Goal: Download file/media

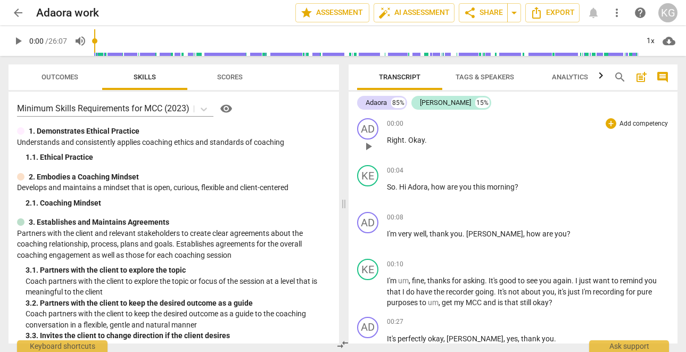
drag, startPoint x: 423, startPoint y: 136, endPoint x: 398, endPoint y: 140, distance: 25.8
click at [398, 140] on div "00:00 + Add competency keyboard_arrow_right Right . Okay ." at bounding box center [528, 137] width 283 height 38
drag, startPoint x: 428, startPoint y: 145, endPoint x: 372, endPoint y: 137, distance: 57.1
click at [372, 137] on div "AD play_arrow pause 00:00 + Add competency keyboard_arrow_right Right . Okay ." at bounding box center [514, 137] width 330 height 47
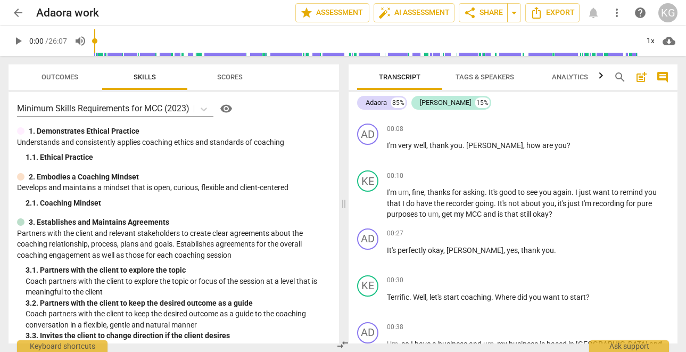
scroll to position [144, 0]
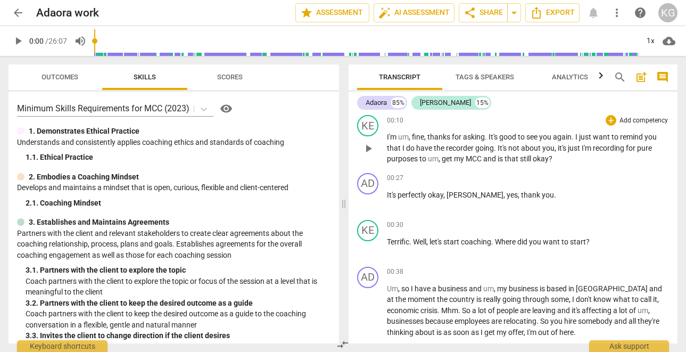
click at [652, 150] on span "pure" at bounding box center [644, 148] width 15 height 9
click at [420, 160] on span "purposes" at bounding box center [418, 158] width 32 height 9
click at [453, 160] on span "get" at bounding box center [459, 158] width 12 height 9
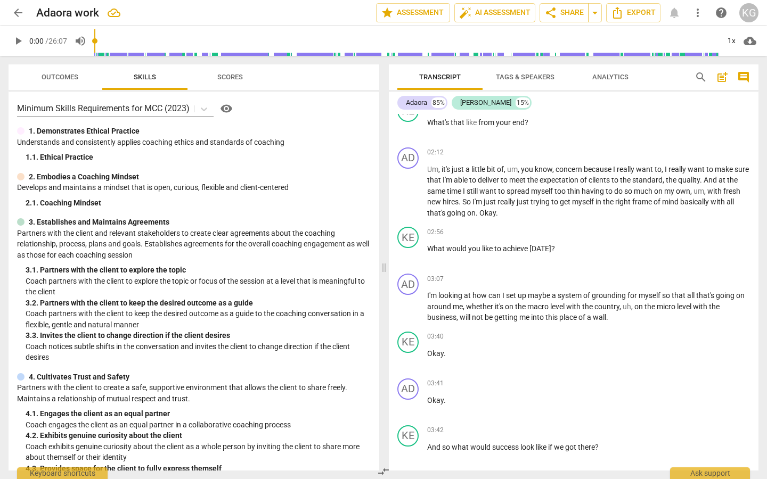
scroll to position [523, 0]
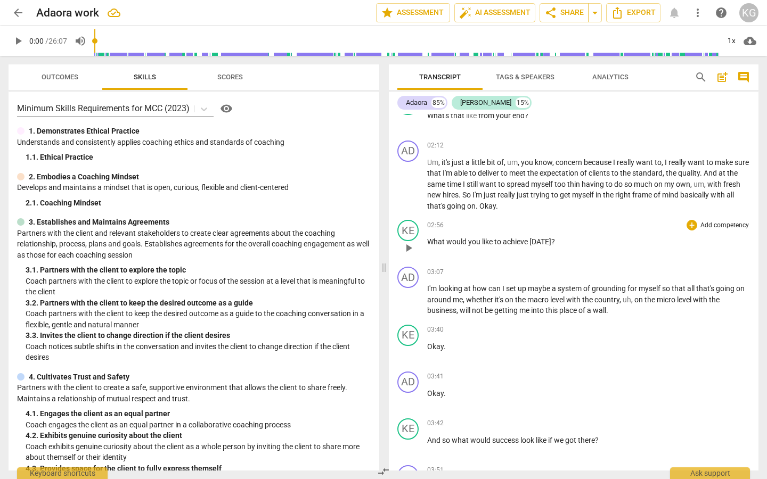
click at [529, 246] on span "achieve" at bounding box center [516, 242] width 27 height 9
click at [672, 346] on div "03:40 + Add competency keyboard_arrow_right Okay ." at bounding box center [588, 344] width 323 height 38
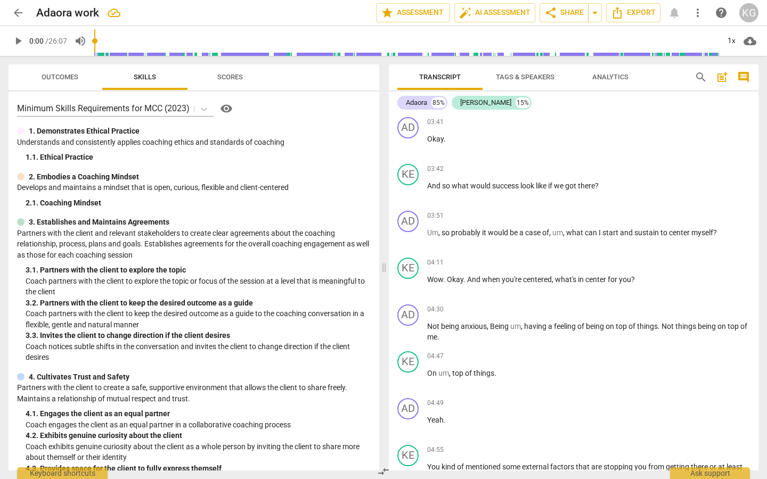
scroll to position [791, 0]
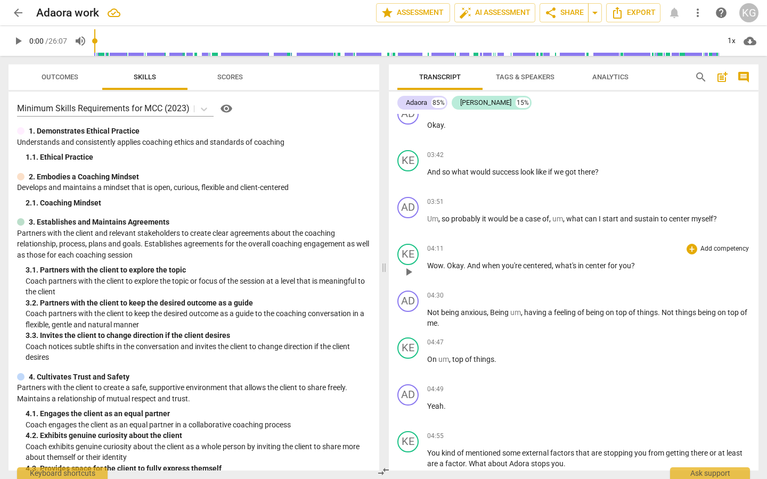
click at [608, 270] on span "center" at bounding box center [596, 265] width 22 height 9
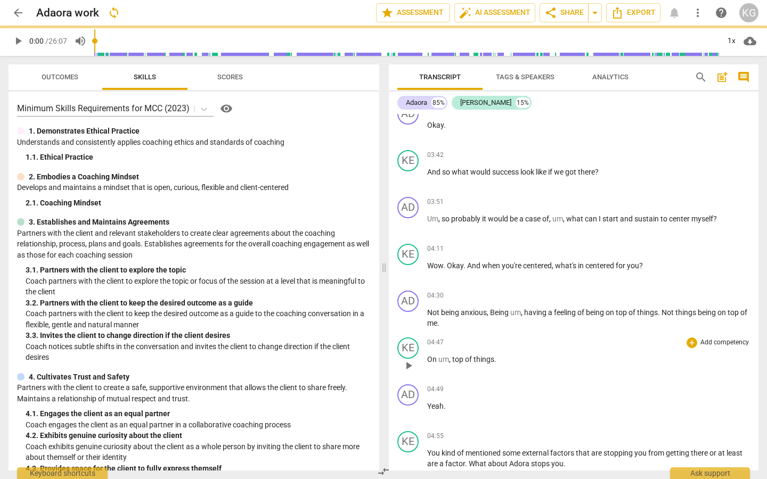
click at [673, 351] on p "On um , top of things ." at bounding box center [588, 359] width 323 height 11
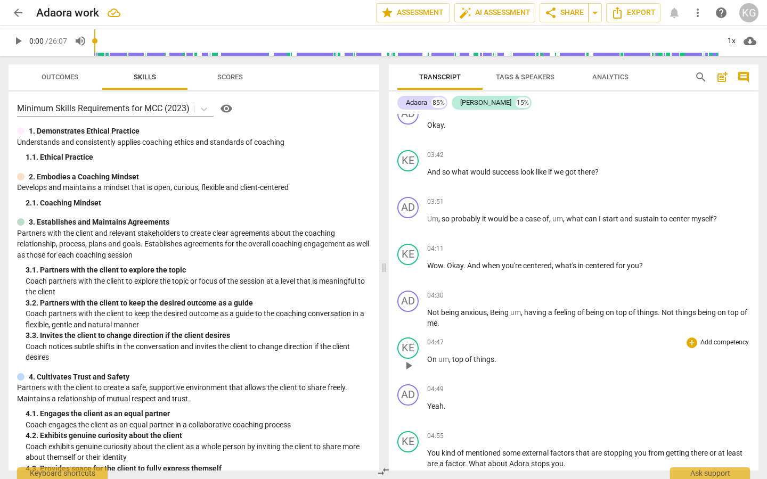
click at [452, 351] on span "top" at bounding box center [458, 359] width 13 height 9
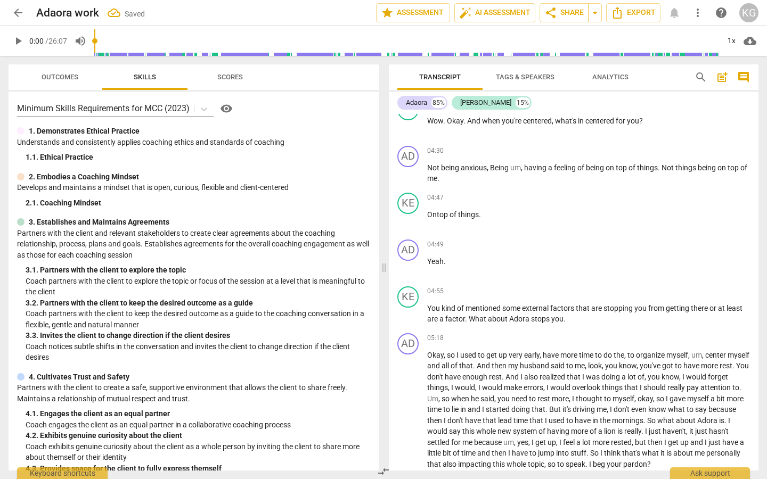
scroll to position [970, 0]
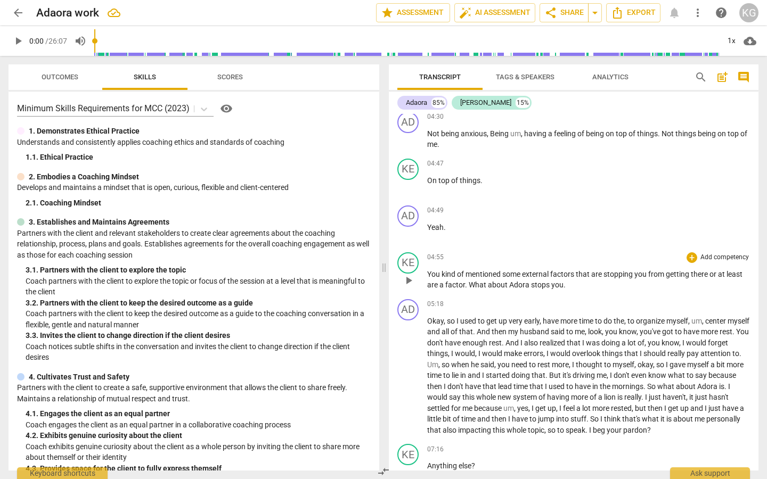
click at [470, 289] on span "What" at bounding box center [478, 285] width 19 height 9
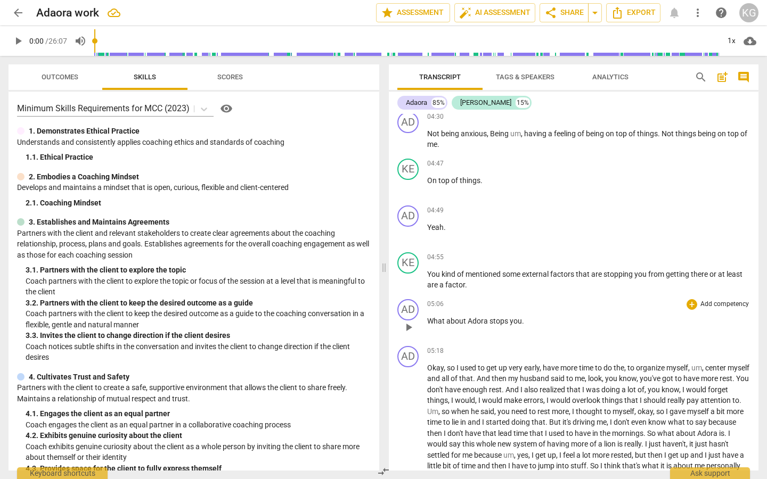
click at [429, 325] on span "What" at bounding box center [436, 321] width 19 height 9
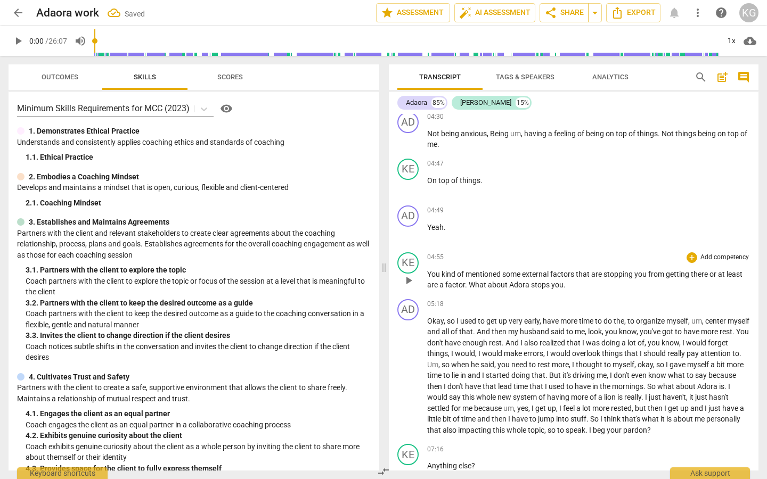
click at [568, 291] on p "You kind of mentioned some external factors that are stopping you from getting …" at bounding box center [588, 280] width 323 height 22
drag, startPoint x: 754, startPoint y: 208, endPoint x: 758, endPoint y: 222, distance: 14.3
click at [686, 222] on div "AD play_arrow pause 00:00 + Add competency keyboard_arrow_right Right . Okay . …" at bounding box center [574, 292] width 370 height 357
click at [686, 351] on p "Okay , so I used to get up very early , have more time to do the , to organize …" at bounding box center [588, 376] width 323 height 120
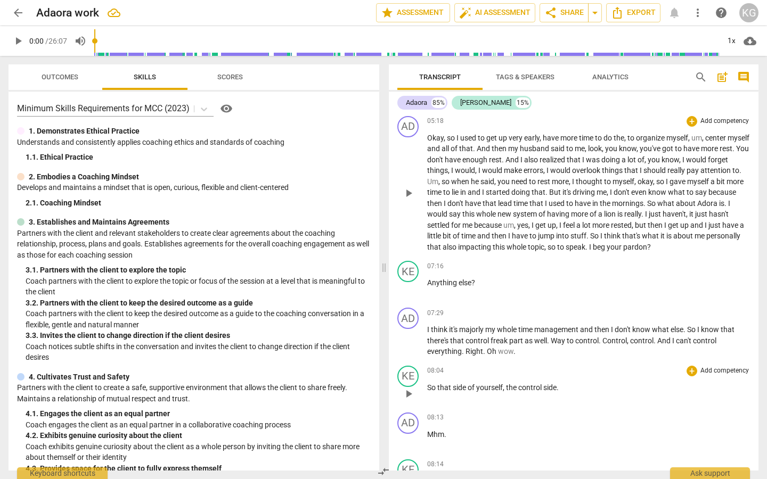
click at [562, 351] on p "So that side of yourself , the control side ." at bounding box center [588, 387] width 323 height 11
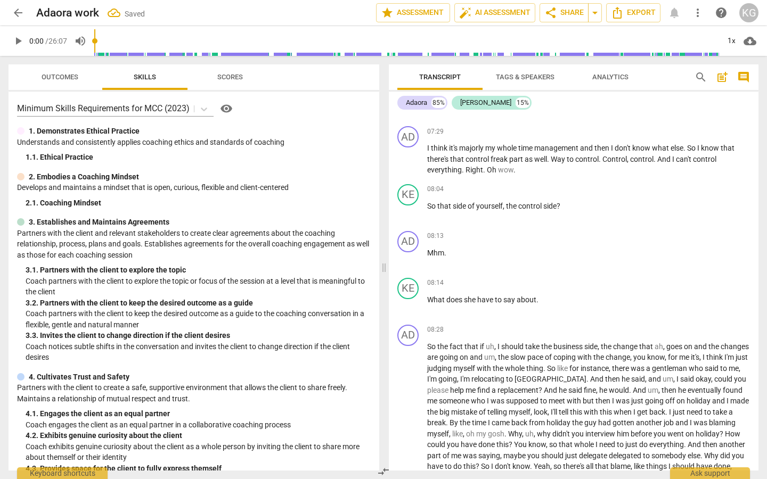
scroll to position [1349, 0]
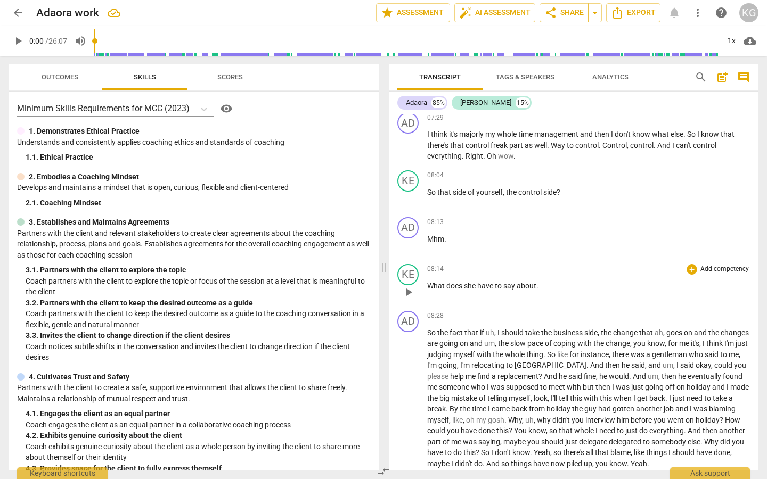
click at [536, 290] on span "." at bounding box center [537, 286] width 2 height 9
click at [566, 292] on p "What does she have to say about this ." at bounding box center [588, 286] width 323 height 11
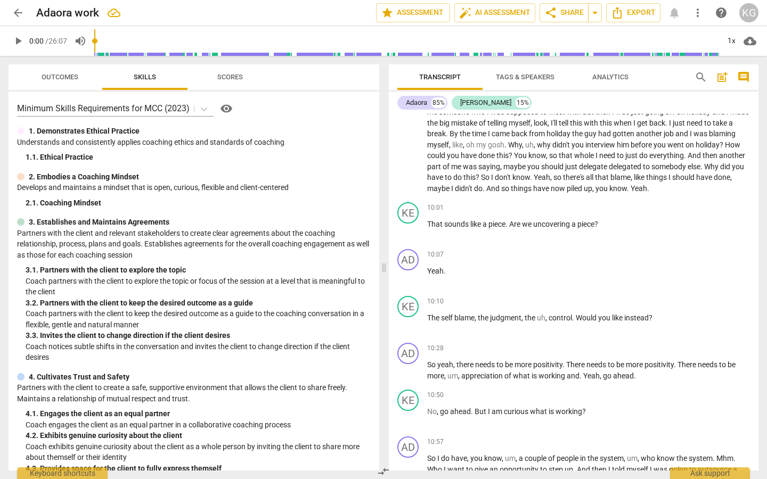
scroll to position [1631, 0]
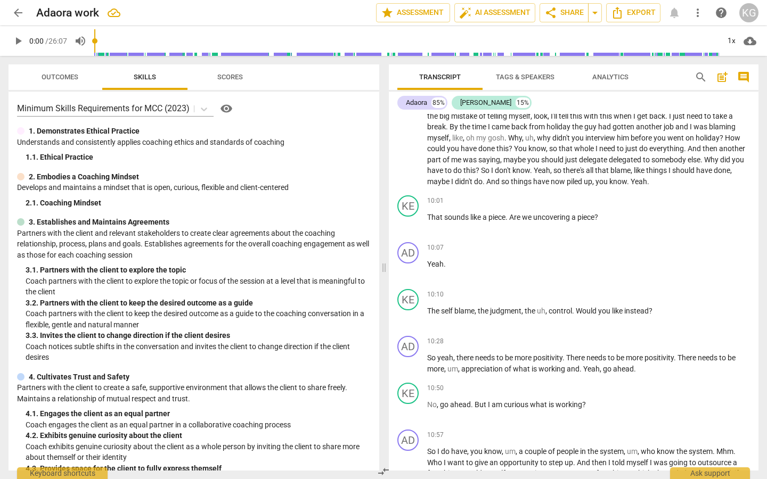
drag, startPoint x: 752, startPoint y: 257, endPoint x: 756, endPoint y: 267, distance: 10.1
click at [686, 267] on div "AD play_arrow pause 00:00 + Add competency keyboard_arrow_right Right . Okay . …" at bounding box center [574, 292] width 370 height 357
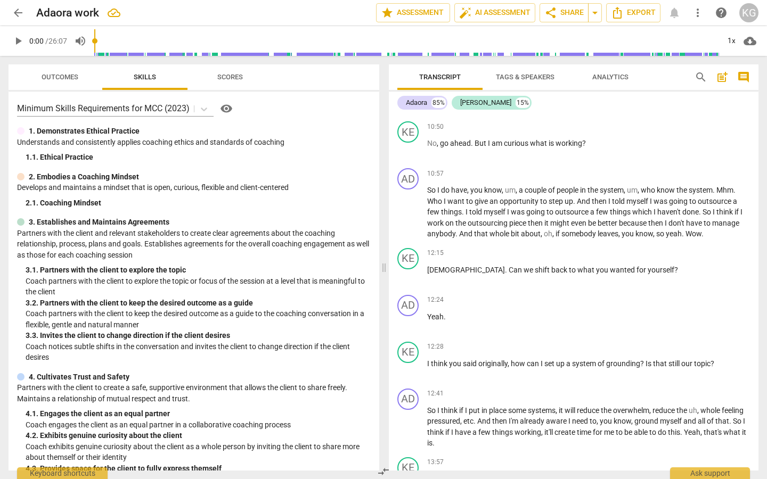
scroll to position [1900, 0]
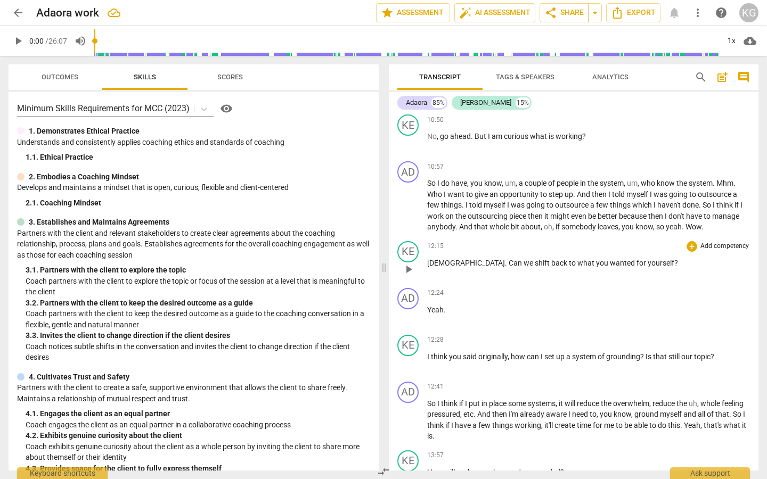
click at [445, 267] on span "[DEMOGRAPHIC_DATA]" at bounding box center [466, 263] width 78 height 9
drag, startPoint x: 449, startPoint y: 292, endPoint x: 480, endPoint y: 315, distance: 39.2
click at [480, 315] on div "12:24 + Add competency keyboard_arrow_right Yeah ." at bounding box center [588, 307] width 323 height 38
click at [437, 267] on span "Adore" at bounding box center [437, 263] width 20 height 9
click at [451, 267] on span "." at bounding box center [453, 263] width 4 height 9
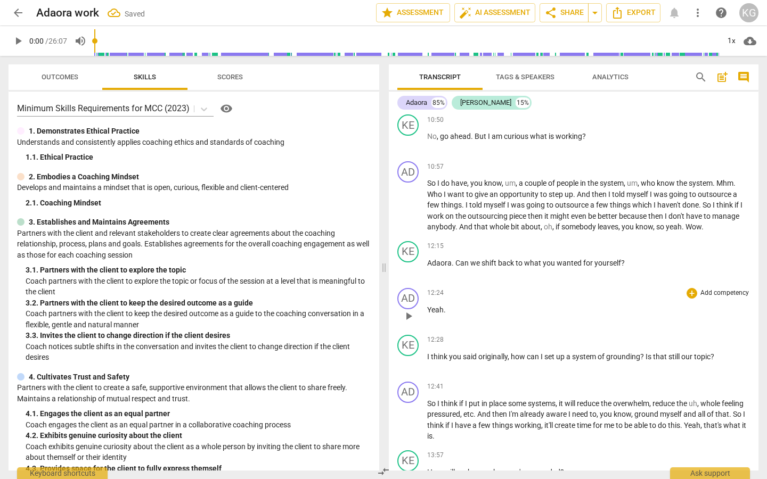
click at [509, 316] on p "Yeah ." at bounding box center [588, 310] width 323 height 11
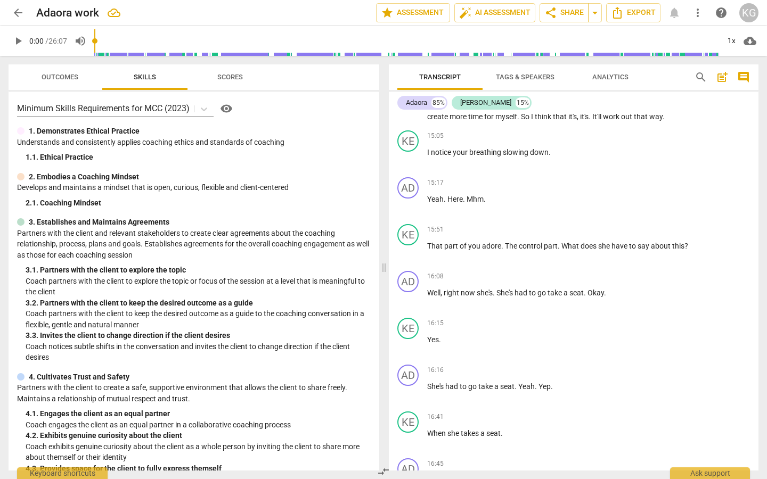
scroll to position [2381, 0]
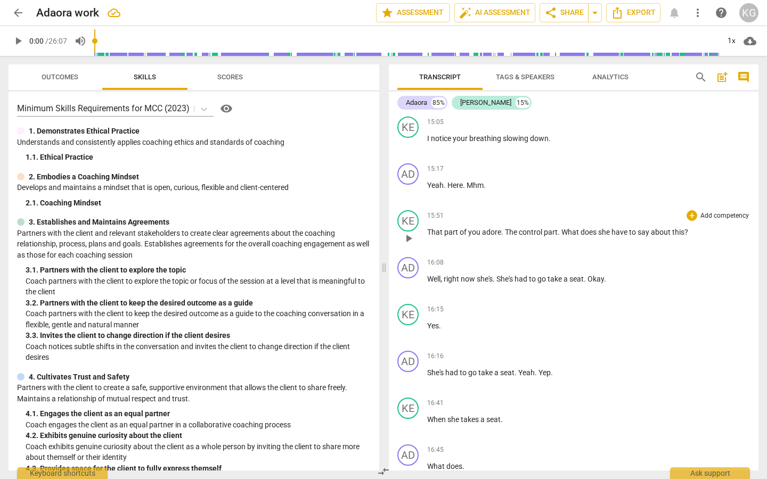
click at [486, 236] on span "adore" at bounding box center [491, 232] width 19 height 9
click at [501, 236] on span "." at bounding box center [502, 232] width 4 height 9
drag, startPoint x: 518, startPoint y: 254, endPoint x: 552, endPoint y: 262, distance: 34.5
click at [552, 253] on div "KE play_arrow pause 15:51 + Add competency keyboard_arrow_right That part of yo…" at bounding box center [574, 229] width 370 height 47
drag, startPoint x: 754, startPoint y: 313, endPoint x: 755, endPoint y: 324, distance: 11.2
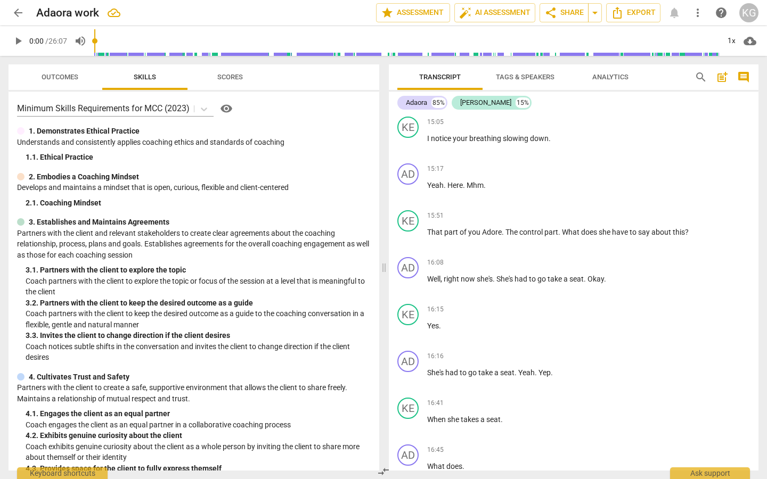
click at [686, 324] on div "AD play_arrow pause 00:00 + Add competency keyboard_arrow_right Right . Okay . …" at bounding box center [574, 292] width 370 height 357
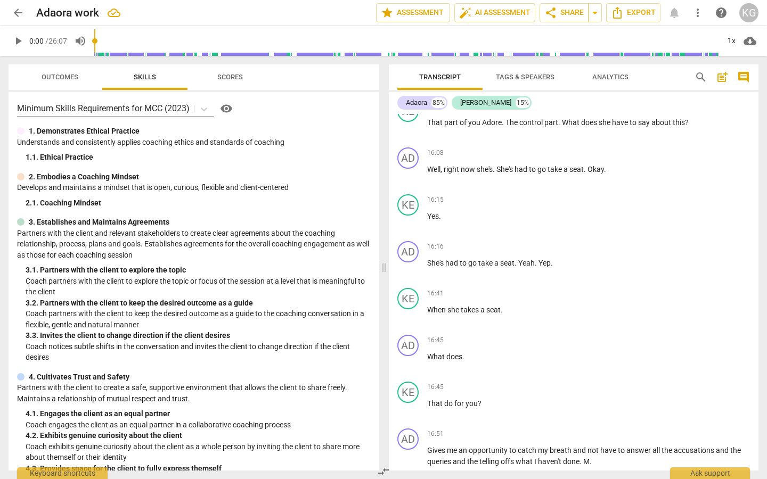
scroll to position [2498, 0]
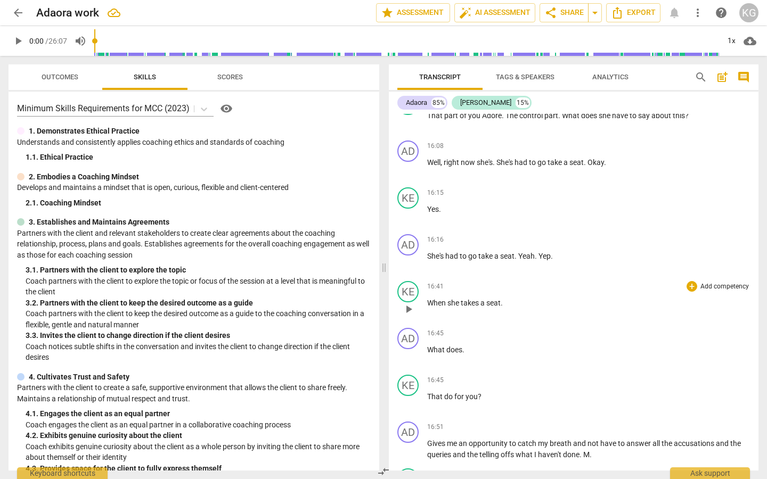
click at [513, 309] on p "When she takes a seat ." at bounding box center [588, 303] width 323 height 11
click at [475, 351] on p "What does ." at bounding box center [588, 350] width 323 height 11
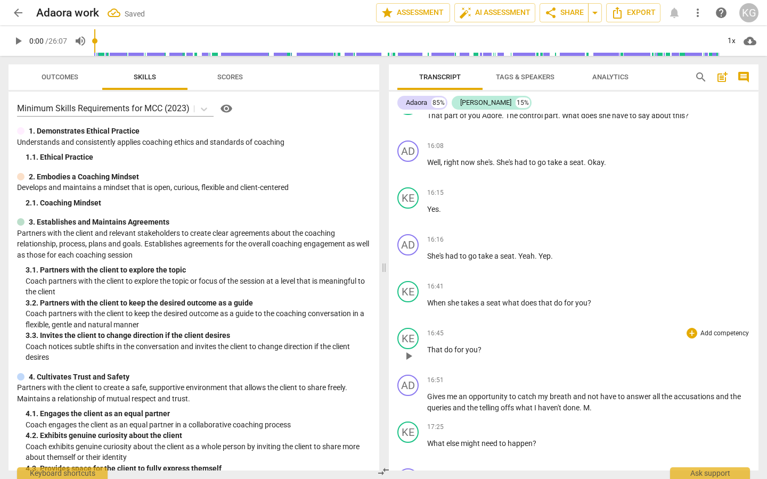
click at [482, 351] on p "That do for you ?" at bounding box center [588, 350] width 323 height 11
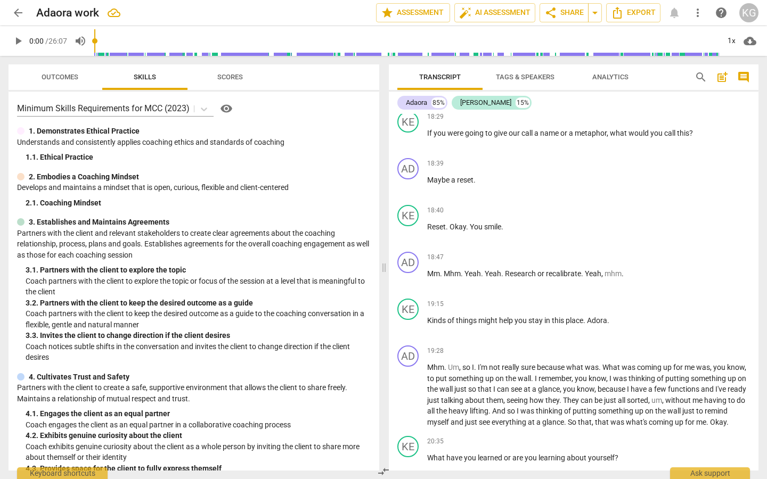
scroll to position [2912, 0]
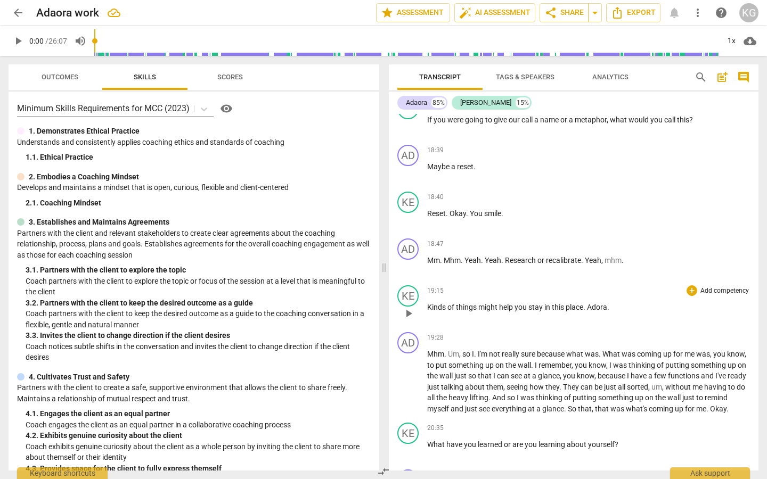
click at [431, 312] on span "Kinds" at bounding box center [437, 307] width 20 height 9
click at [493, 351] on span "that" at bounding box center [485, 376] width 15 height 9
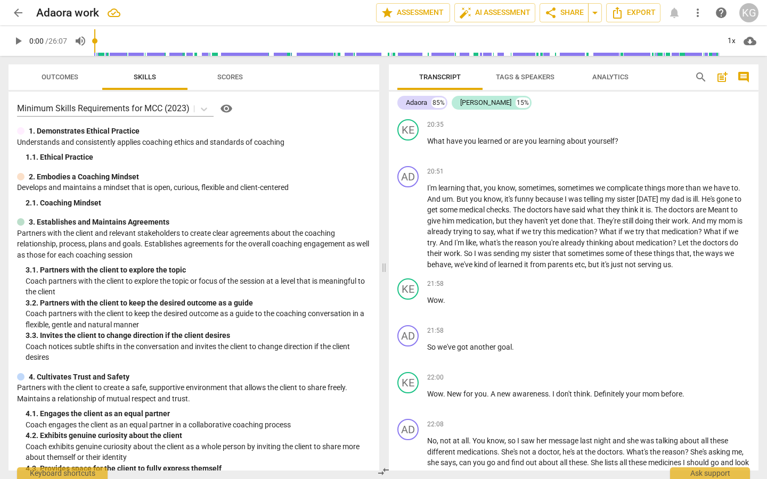
scroll to position [3222, 0]
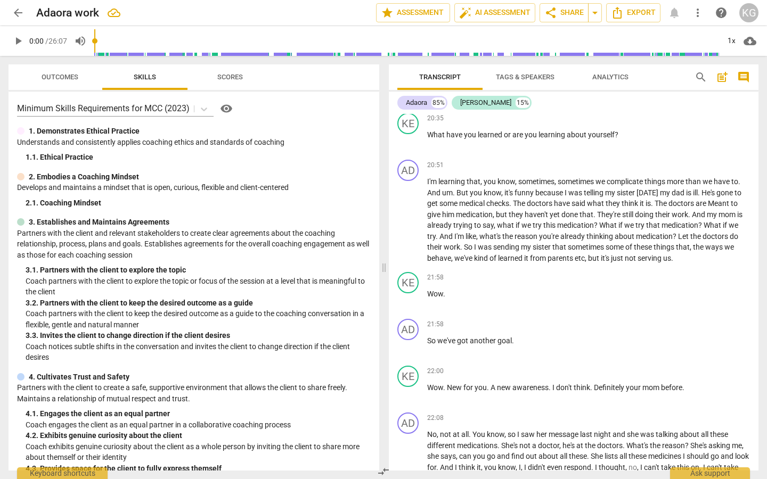
drag, startPoint x: 754, startPoint y: 388, endPoint x: 757, endPoint y: 402, distance: 14.1
click at [686, 351] on div "AD play_arrow pause 00:00 + Add competency keyboard_arrow_right Right . Okay . …" at bounding box center [574, 292] width 370 height 357
click at [625, 351] on span "Definitely" at bounding box center [610, 387] width 32 height 9
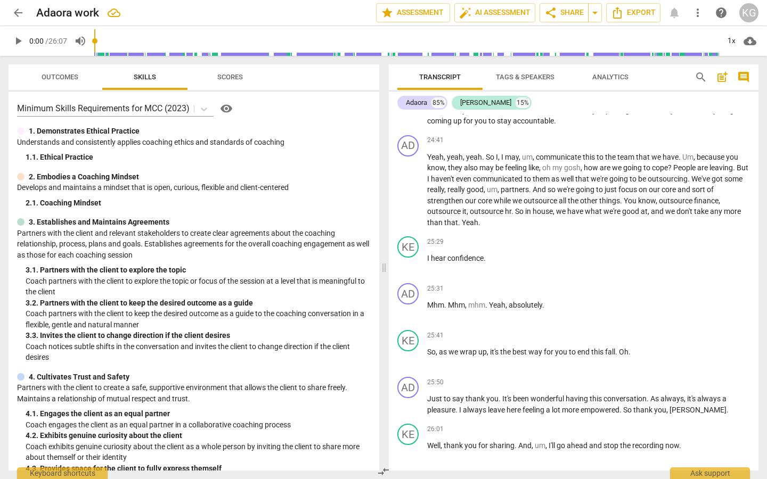
scroll to position [4065, 0]
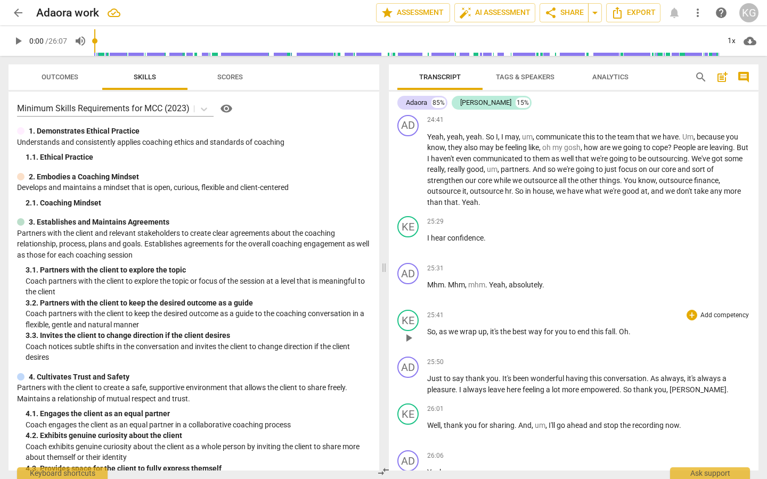
click at [628, 336] on span "Oh" at bounding box center [624, 332] width 10 height 9
click at [627, 338] on p "So , as we wrap up , it's the best way for you to end this call? ." at bounding box center [588, 331] width 323 height 11
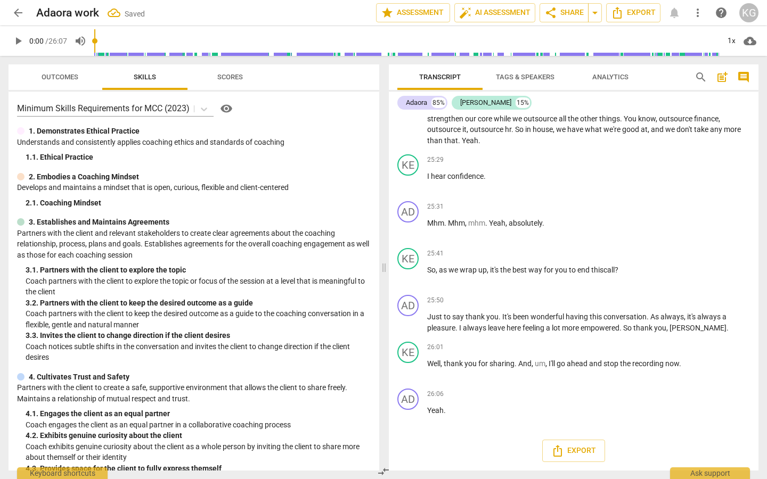
scroll to position [4160, 0]
click at [643, 14] on span "Export" at bounding box center [633, 12] width 45 height 13
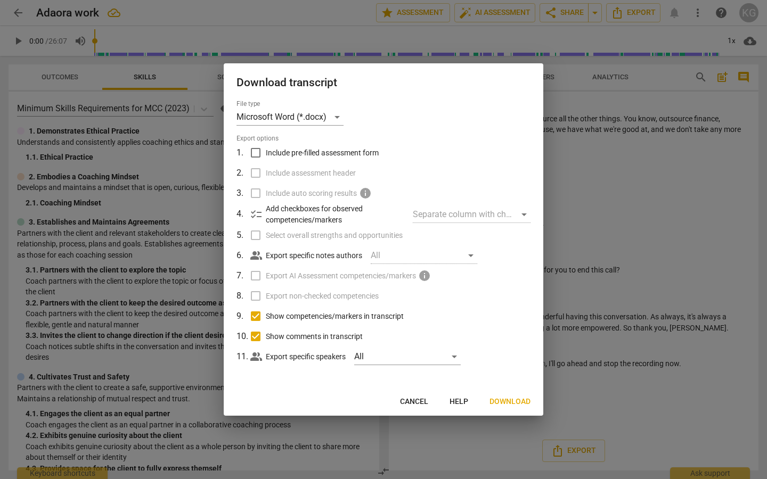
click at [523, 215] on div "Separate column with check marks" at bounding box center [472, 214] width 118 height 17
click at [509, 351] on span "Download" at bounding box center [509, 402] width 41 height 11
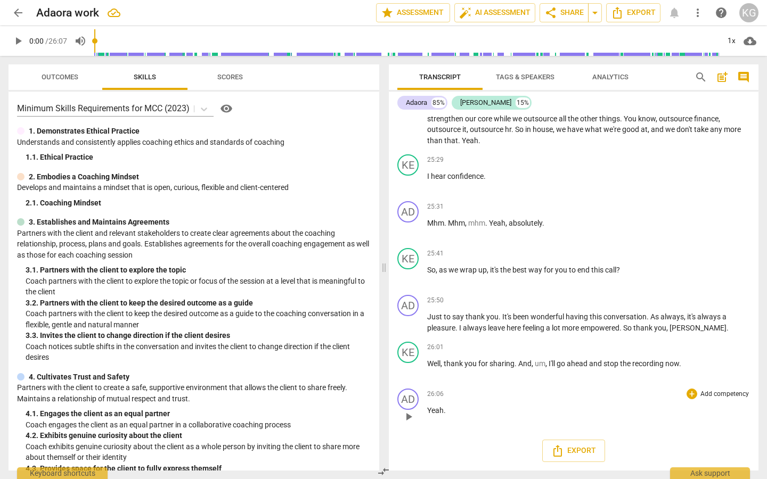
drag, startPoint x: 754, startPoint y: 453, endPoint x: 749, endPoint y: 430, distance: 23.8
click at [686, 351] on div "AD play_arrow pause 00:00 + Add competency keyboard_arrow_right Right . Okay . …" at bounding box center [574, 292] width 370 height 357
click at [601, 77] on span "Analytics" at bounding box center [610, 77] width 36 height 8
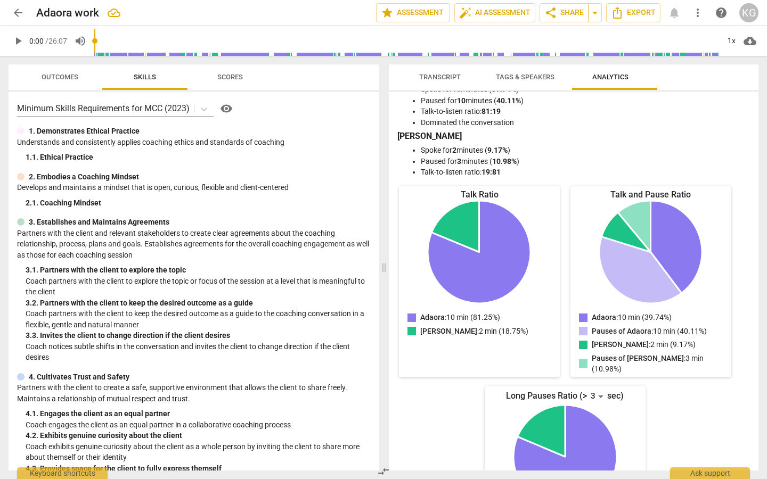
scroll to position [0, 0]
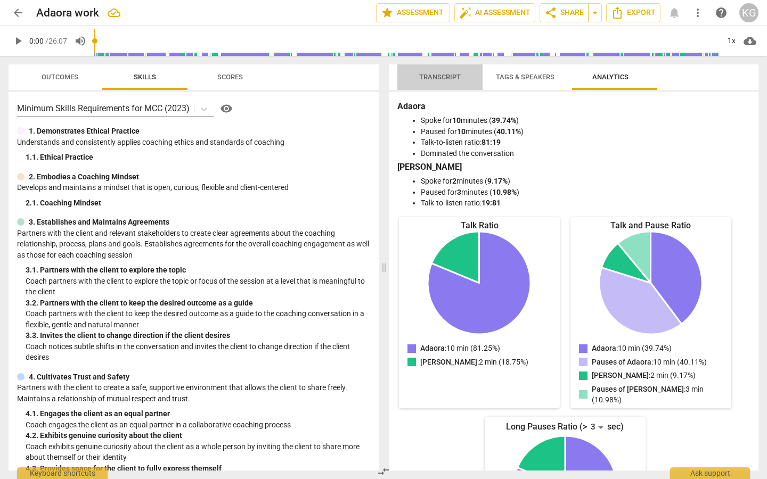
click at [427, 74] on span "Transcript" at bounding box center [440, 77] width 42 height 8
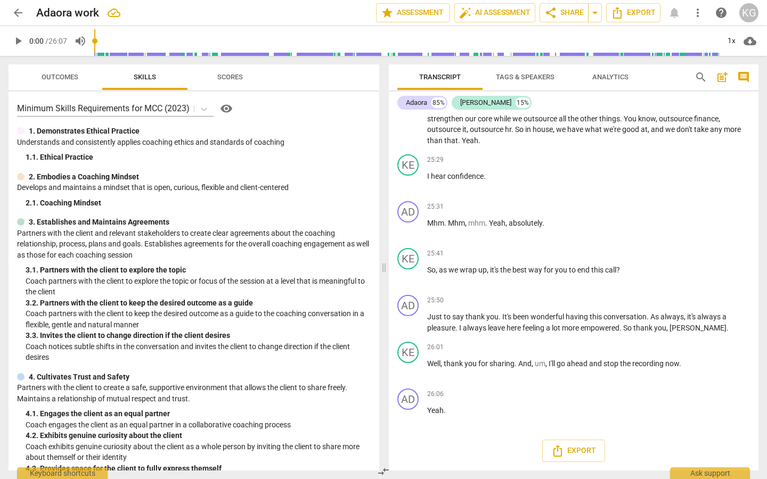
scroll to position [4138, 0]
click at [666, 72] on div "Transcript Tags & Speakers Analytics" at bounding box center [537, 77] width 280 height 26
click at [68, 76] on span "Outcomes" at bounding box center [60, 77] width 37 height 8
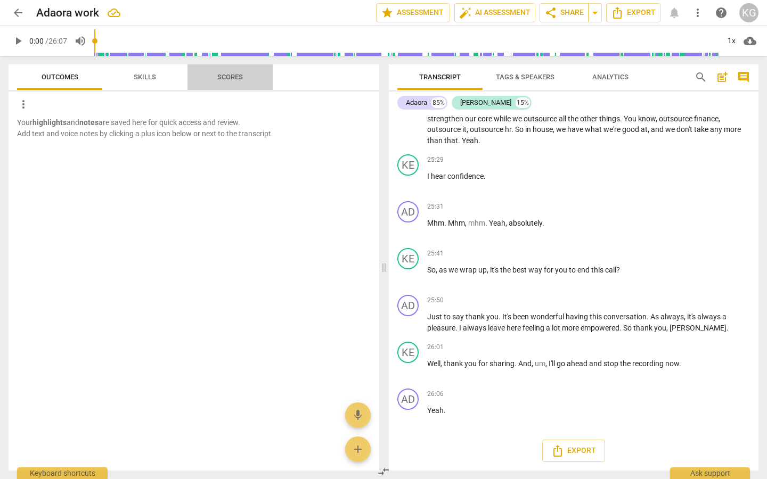
click at [219, 77] on span "Scores" at bounding box center [230, 77] width 26 height 8
